Goal: Find specific page/section: Find specific page/section

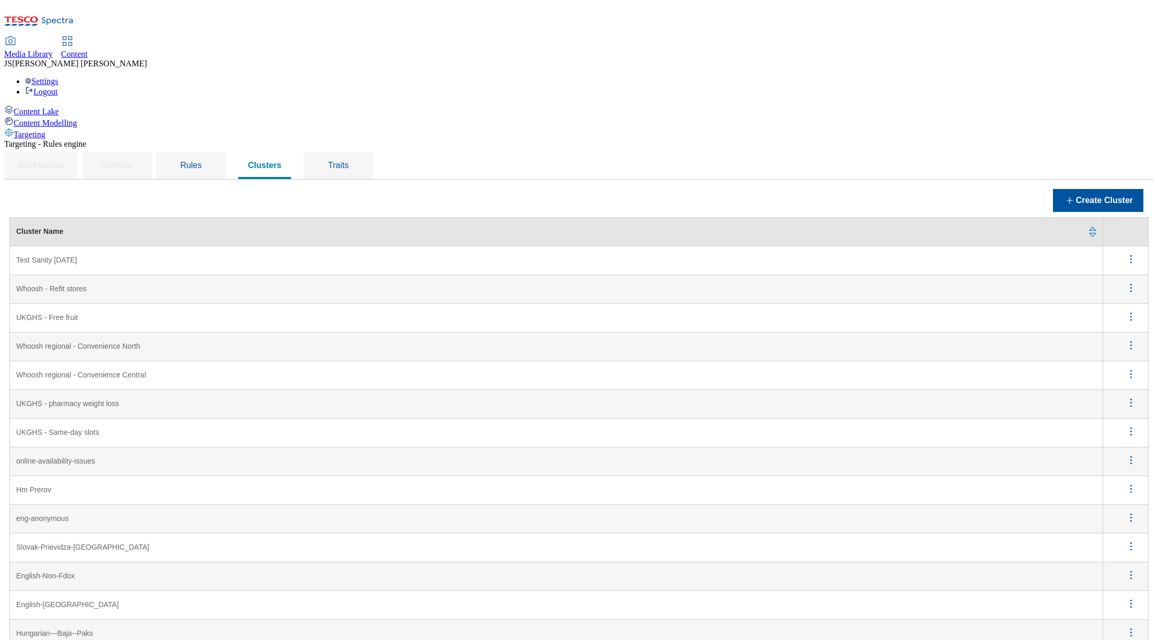
click at [53, 50] on span "Media Library" at bounding box center [28, 54] width 49 height 9
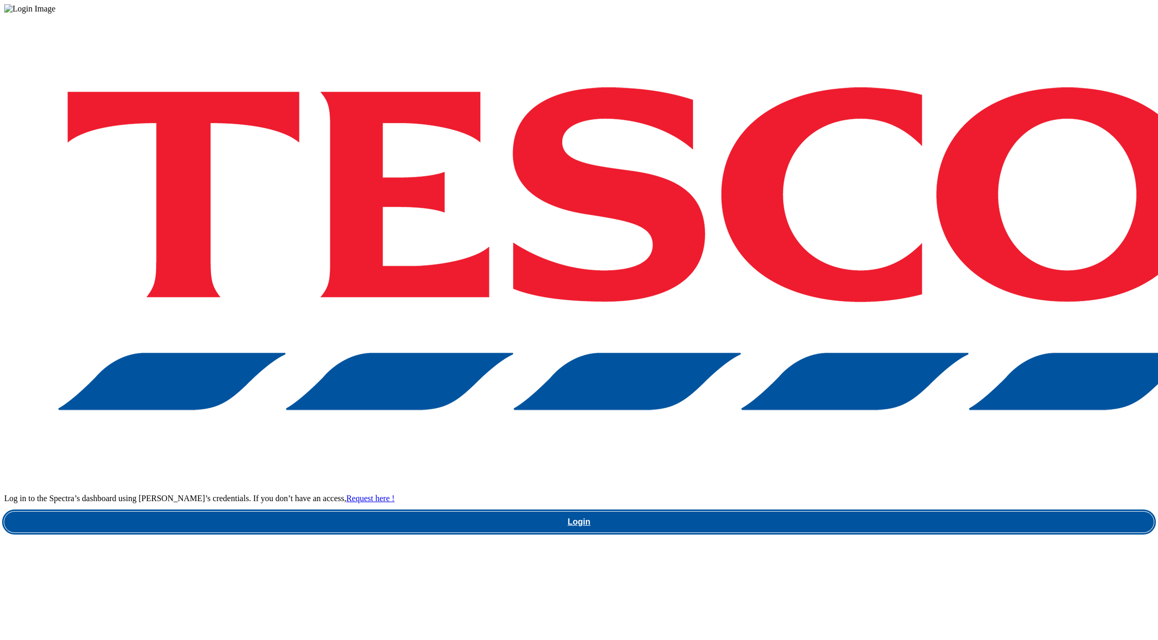
click at [838, 512] on link "Login" at bounding box center [578, 522] width 1149 height 21
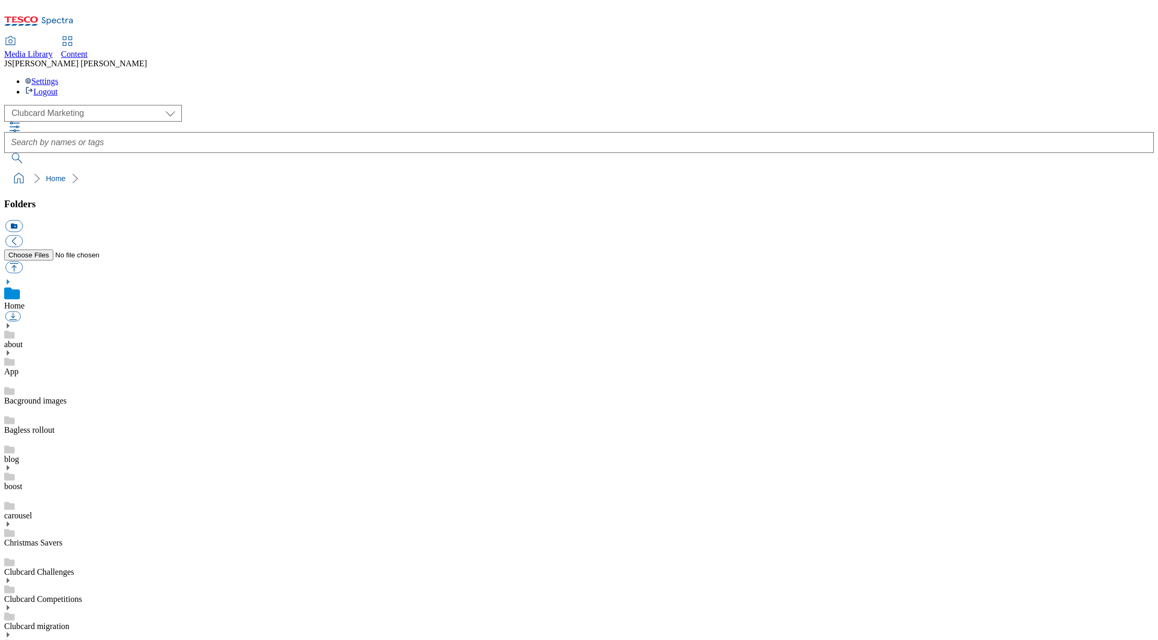
scroll to position [2, 0]
click at [88, 37] on link "Content" at bounding box center [74, 48] width 27 height 22
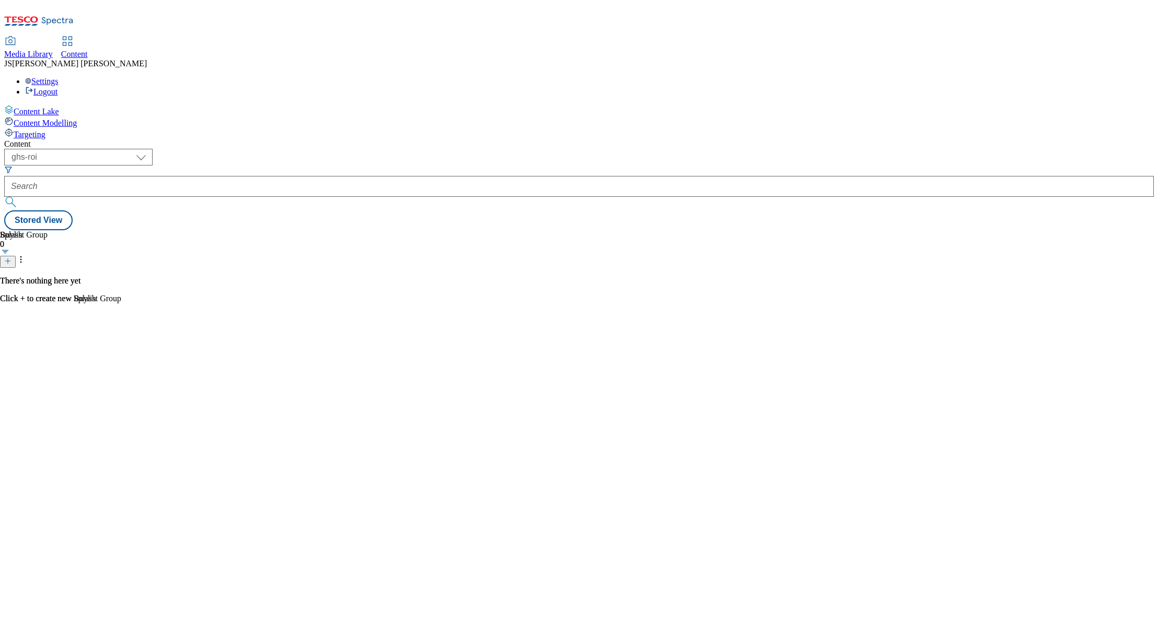
click at [45, 130] on span "Targeting" at bounding box center [30, 134] width 32 height 9
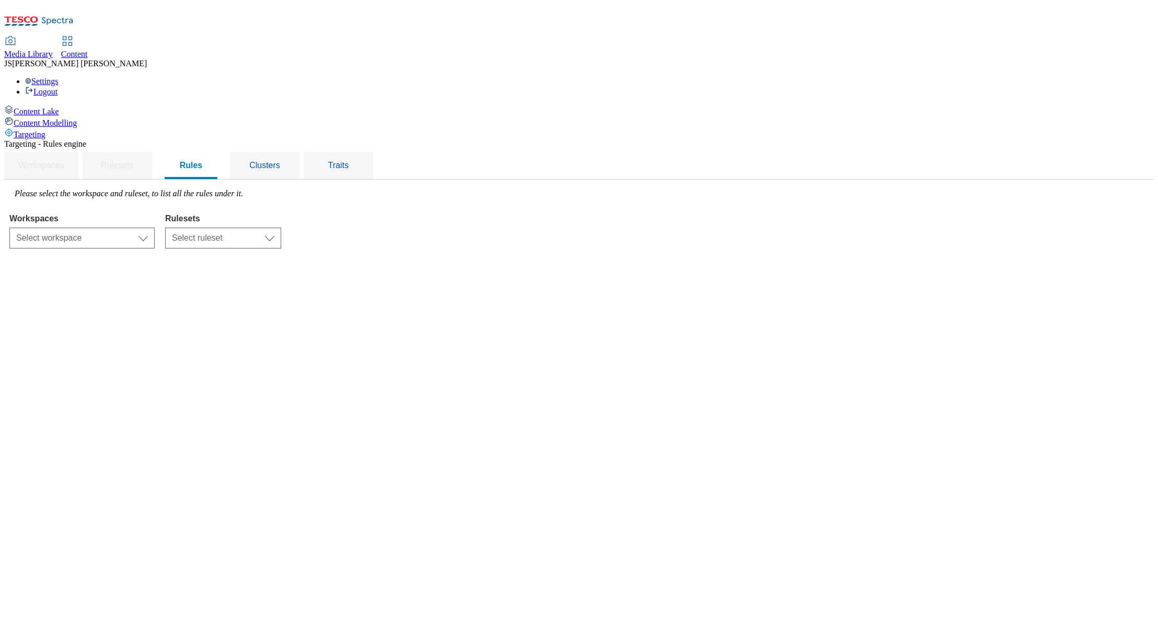
click at [77, 119] on span "Content Modelling" at bounding box center [45, 123] width 63 height 9
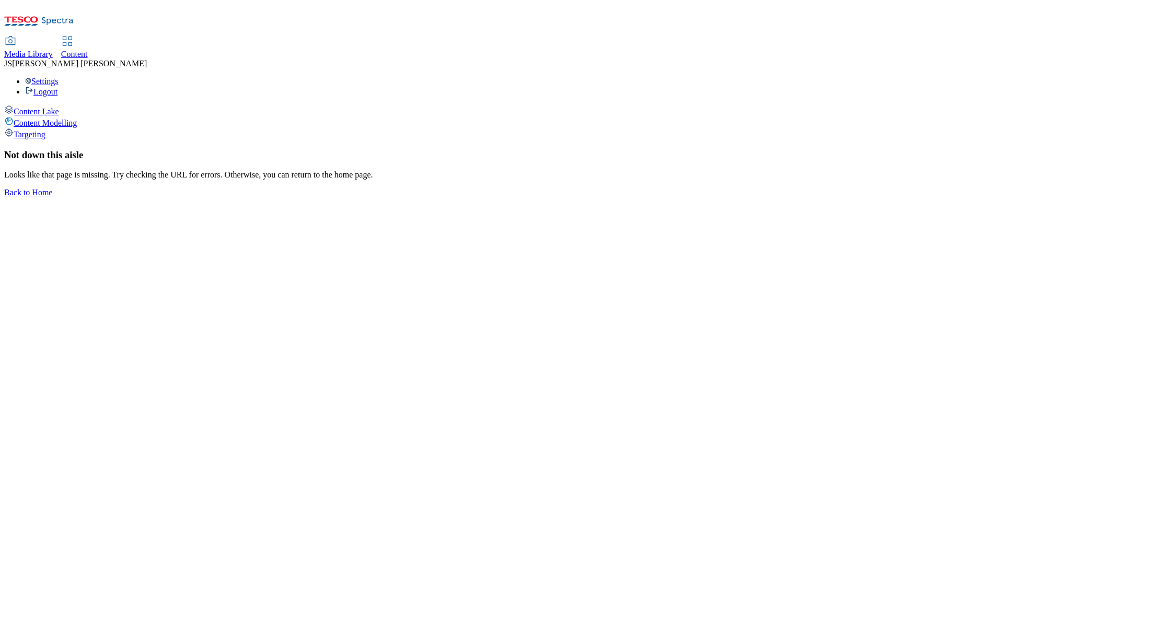
click at [68, 105] on div "Content Lake" at bounding box center [578, 110] width 1149 height 11
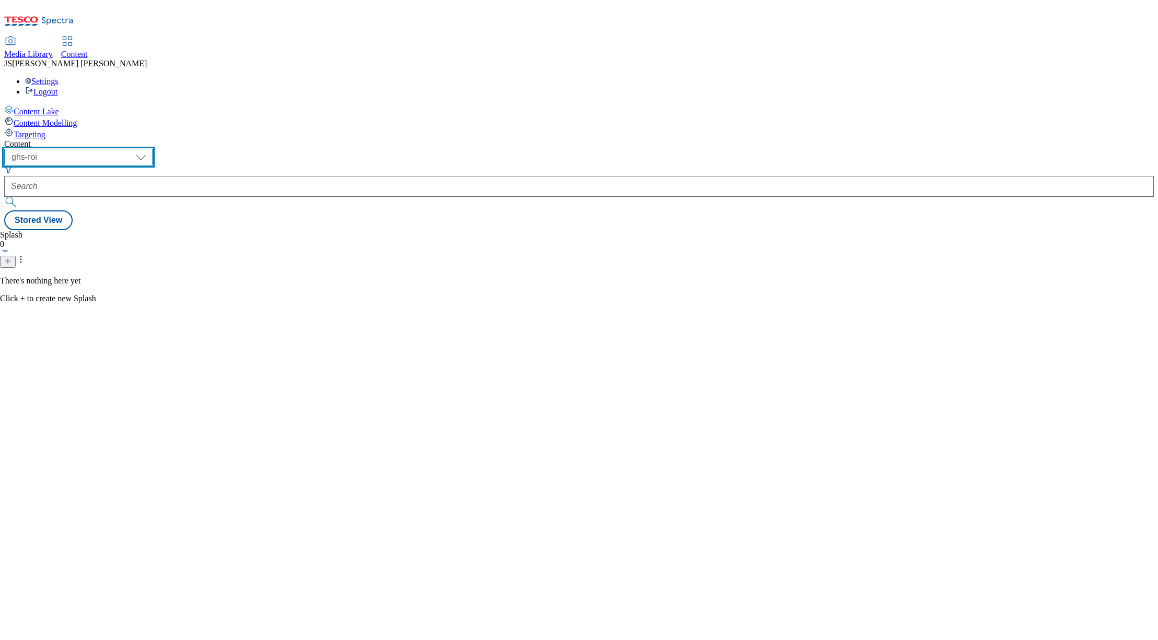
click at [153, 149] on select "ghs-roi ghs-uk ighs-cz ighs-hu ighs-sk phones-uk" at bounding box center [78, 157] width 148 height 17
select select "ghs-uk"
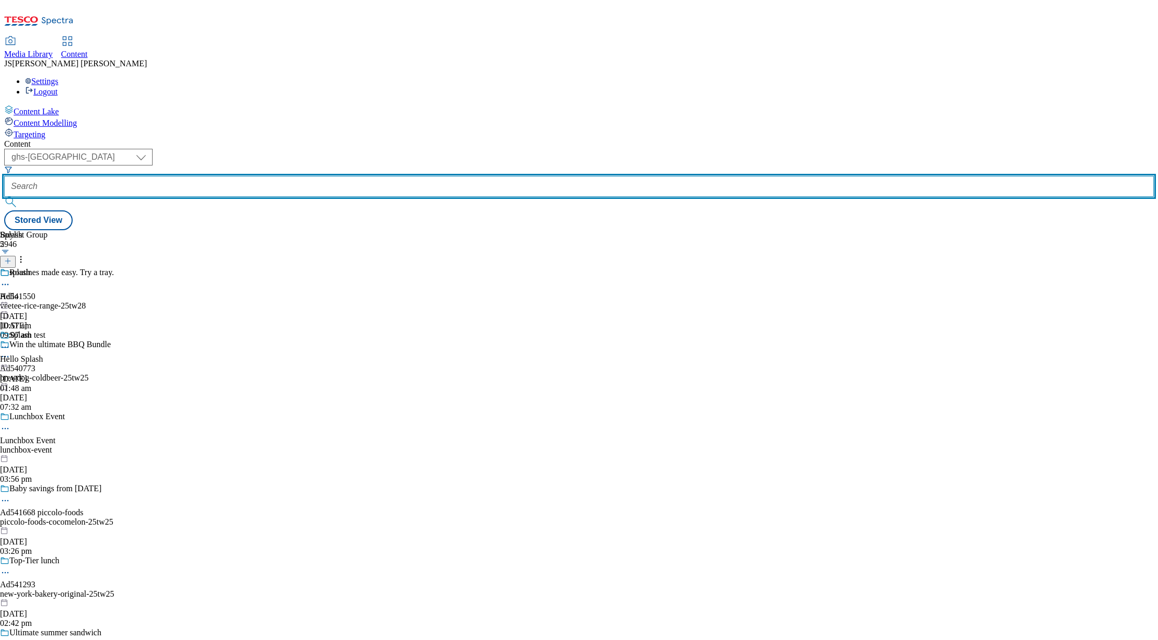
click at [245, 176] on input "text" at bounding box center [578, 186] width 1149 height 21
click at [288, 176] on input "whoosh-specia;-offers" at bounding box center [578, 186] width 1149 height 21
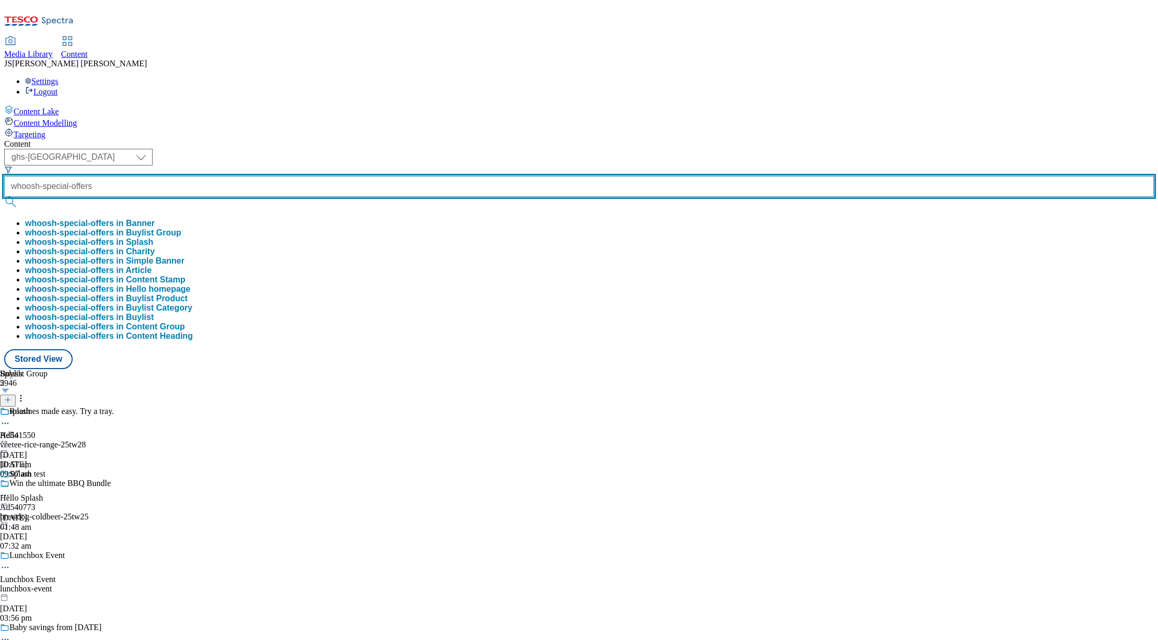
type input "whoosh-special-offers"
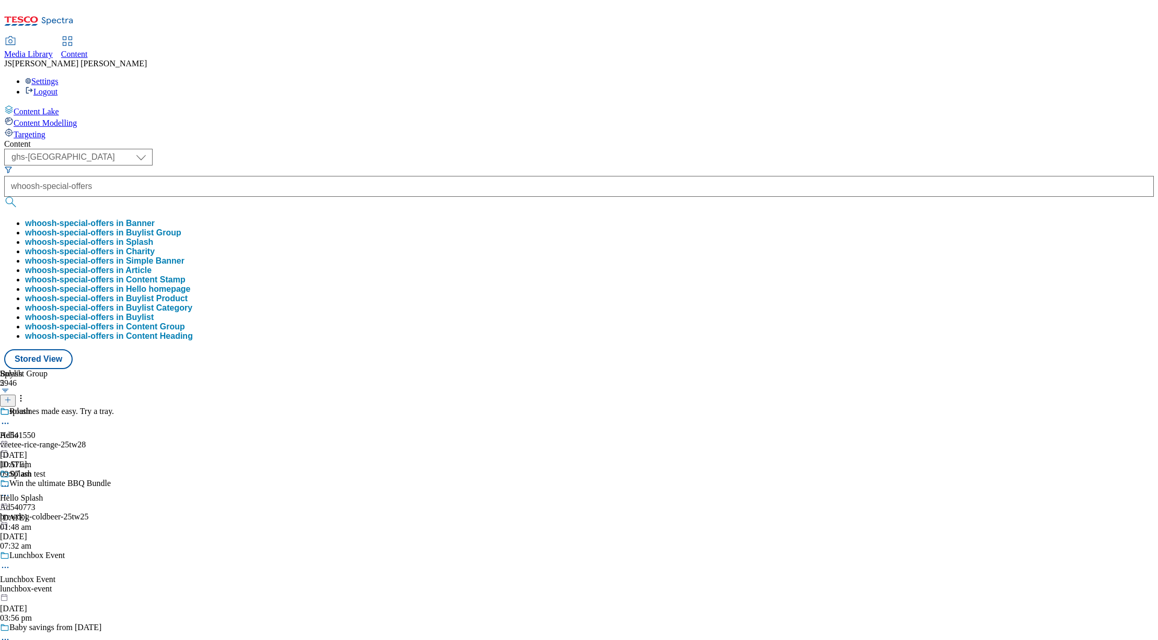
click at [181, 228] on button "whoosh-special-offers in Buylist Group" at bounding box center [103, 232] width 156 height 9
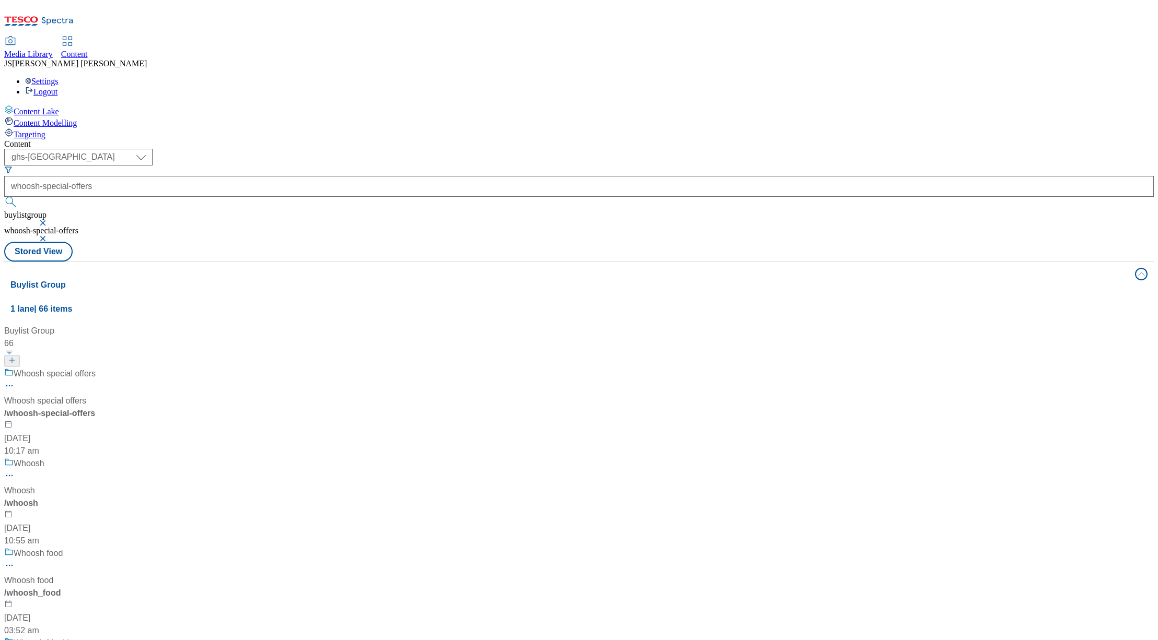
click at [135, 407] on div "/ whoosh-special-offers" at bounding box center [69, 413] width 131 height 13
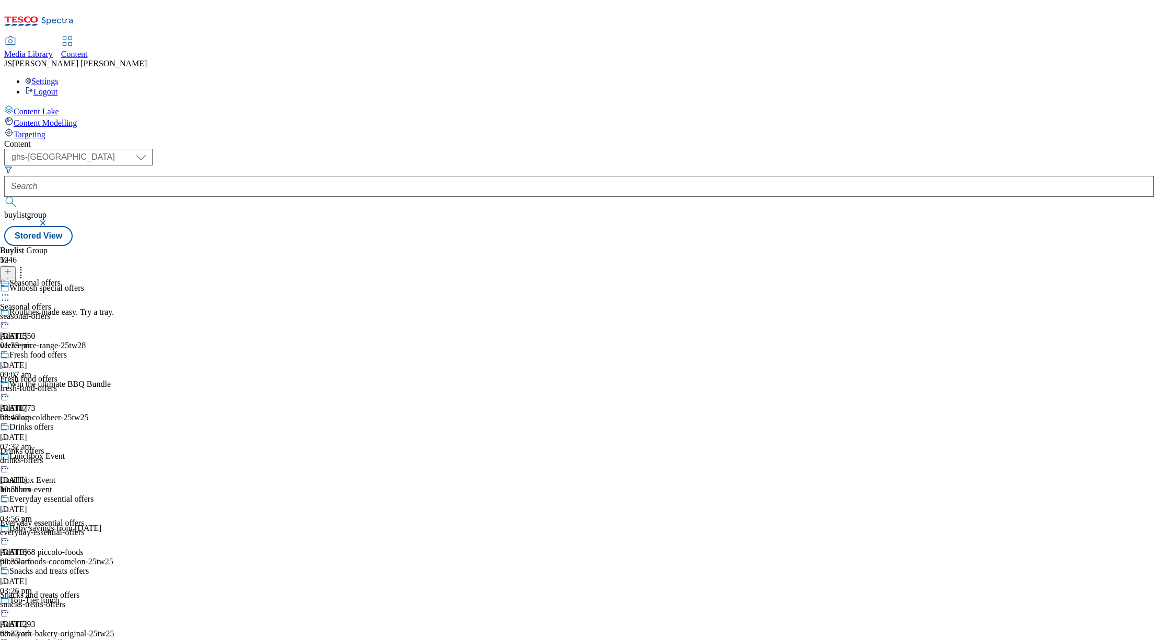
scroll to position [228, 0]
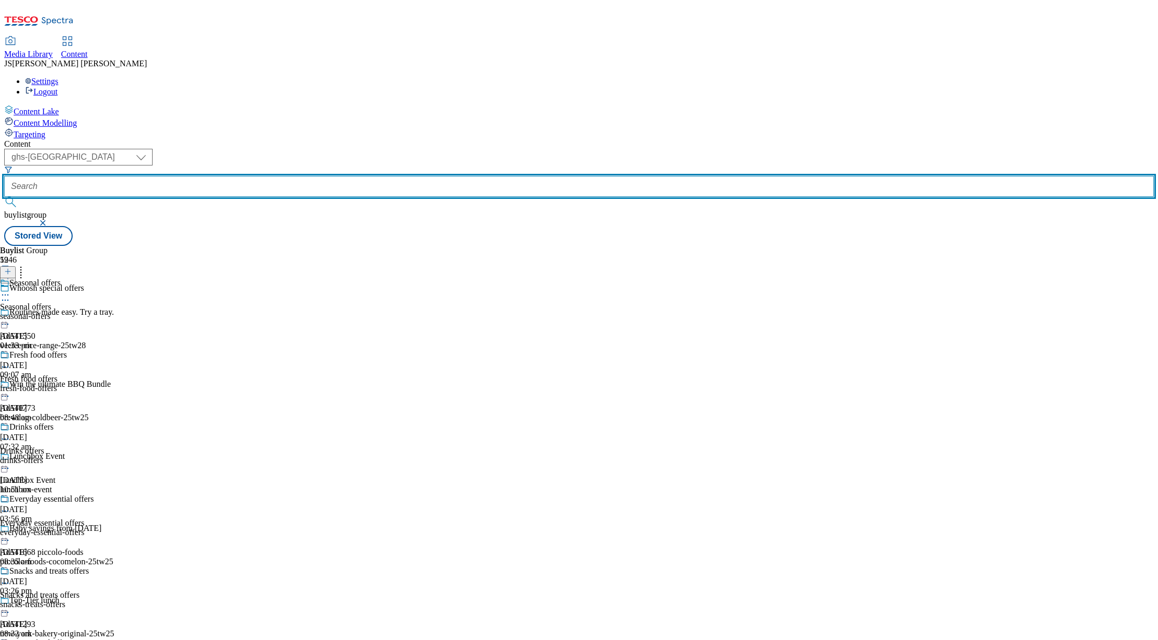
click at [258, 176] on input "text" at bounding box center [578, 186] width 1149 height 21
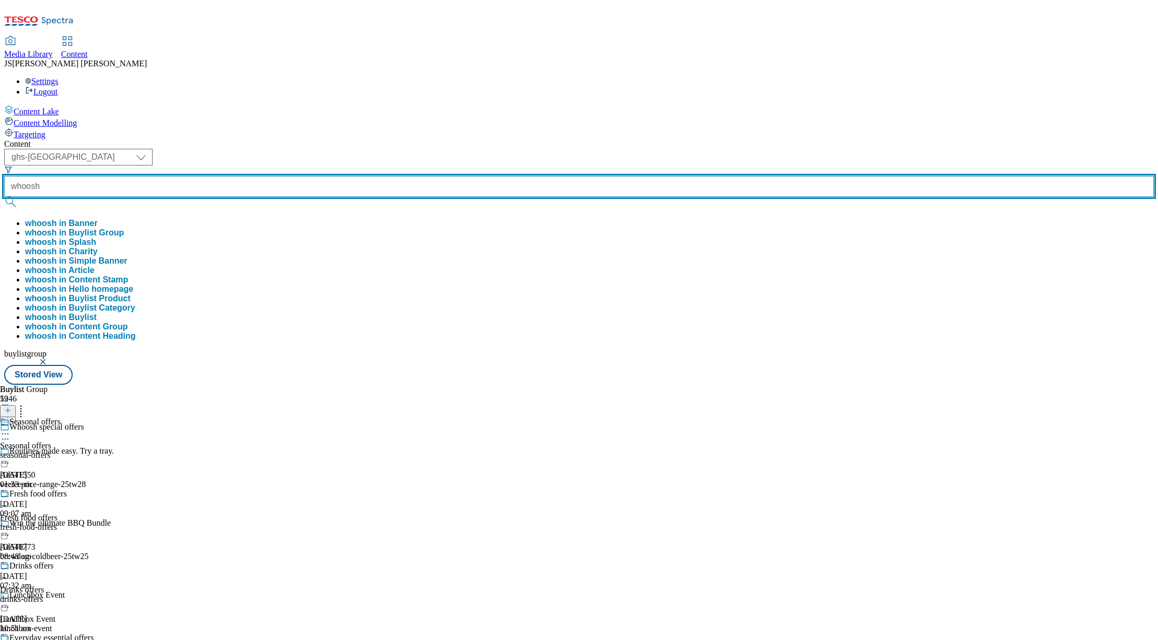
type input "whoosh"
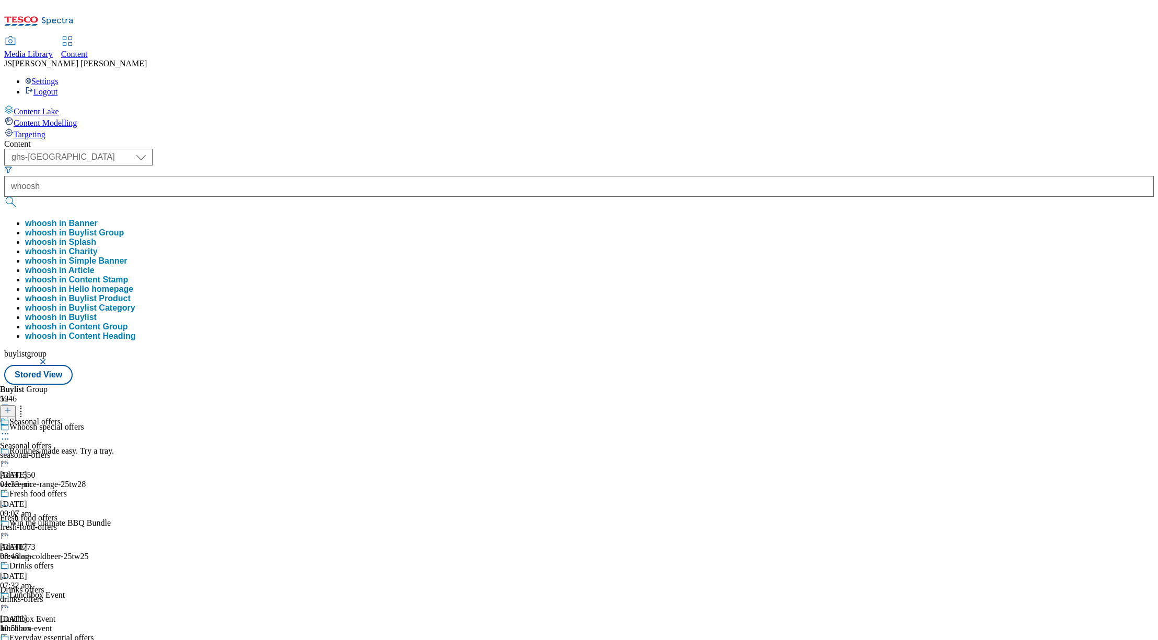
click at [124, 228] on button "whoosh in Buylist Group" at bounding box center [74, 232] width 99 height 9
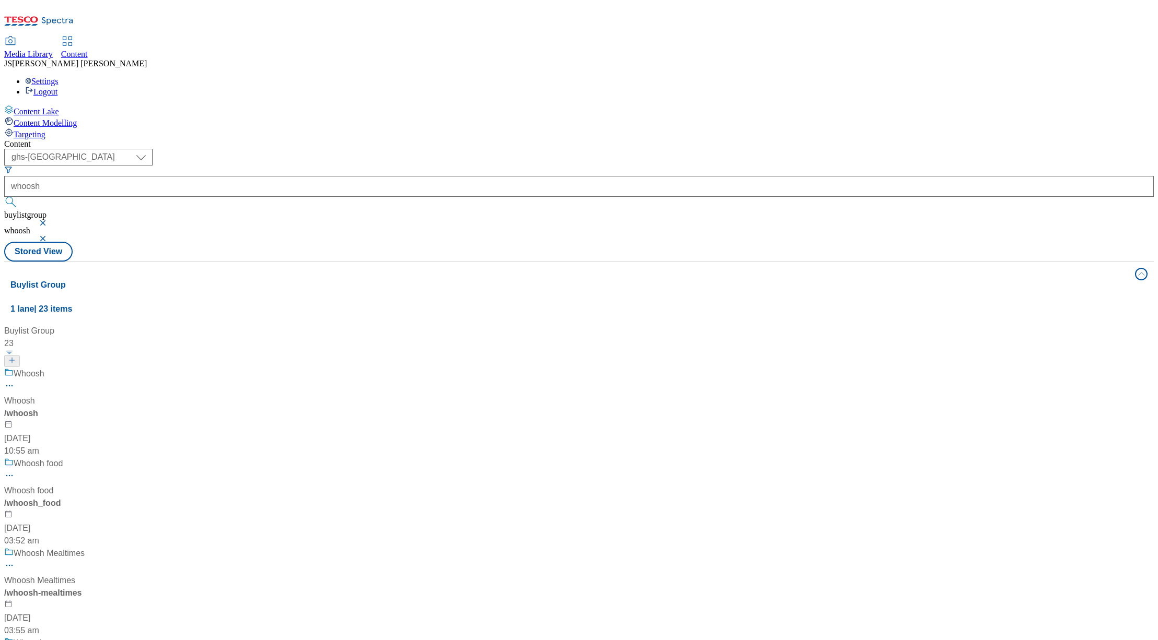
click at [138, 407] on div "/ whoosh" at bounding box center [71, 413] width 134 height 13
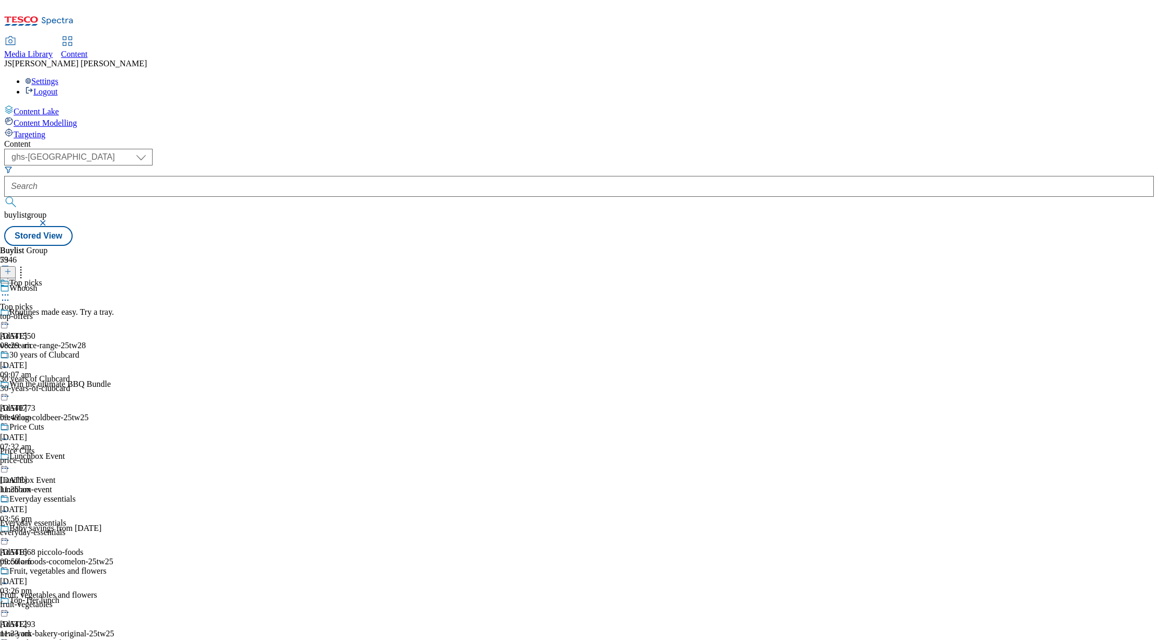
scroll to position [7570, 0]
